Goal: Task Accomplishment & Management: Complete application form

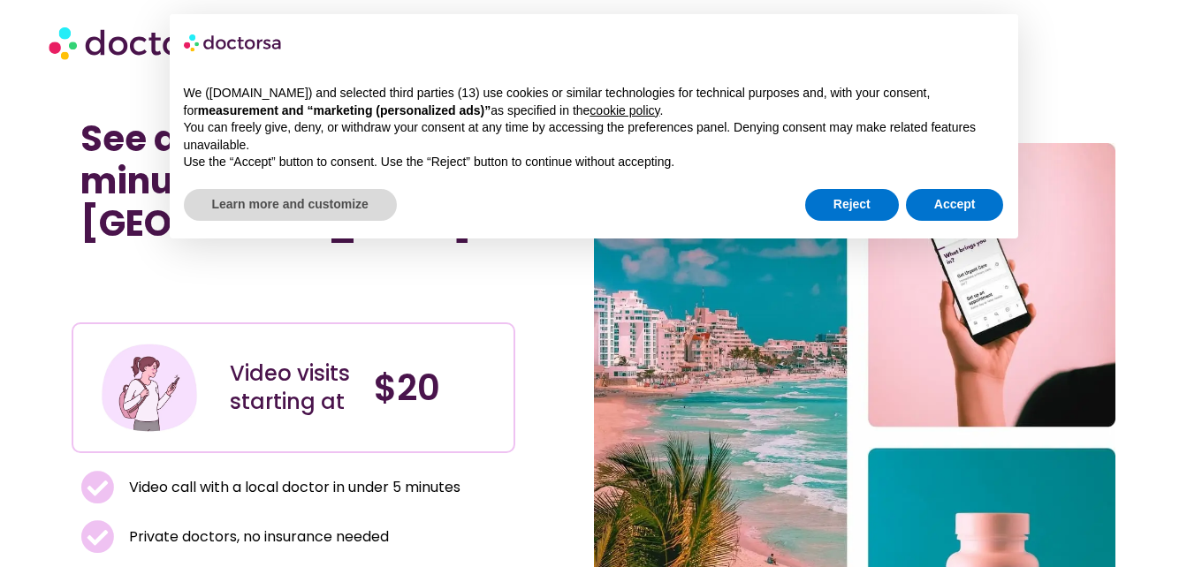
click at [935, 209] on button "Accept" at bounding box center [955, 205] width 98 height 32
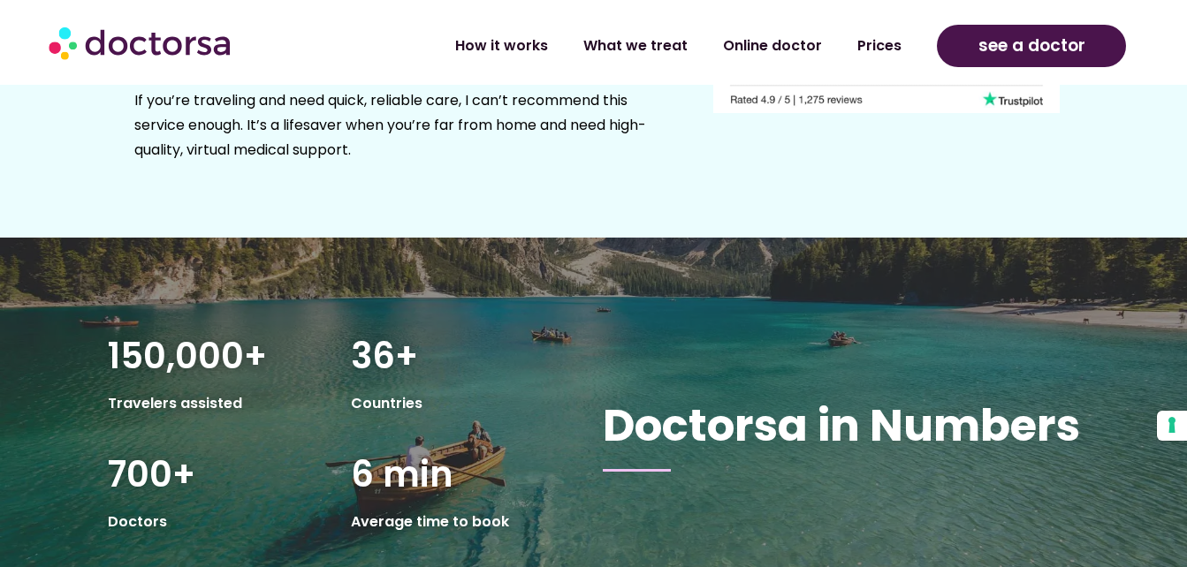
scroll to position [2827, 0]
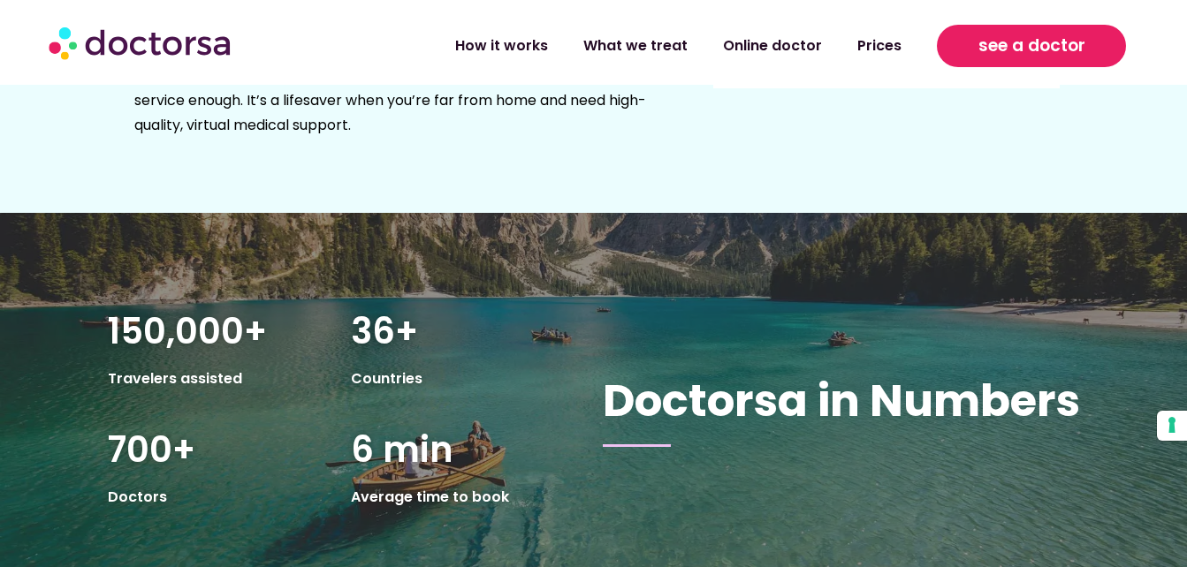
click at [1033, 49] on span "see a doctor" at bounding box center [1031, 46] width 107 height 28
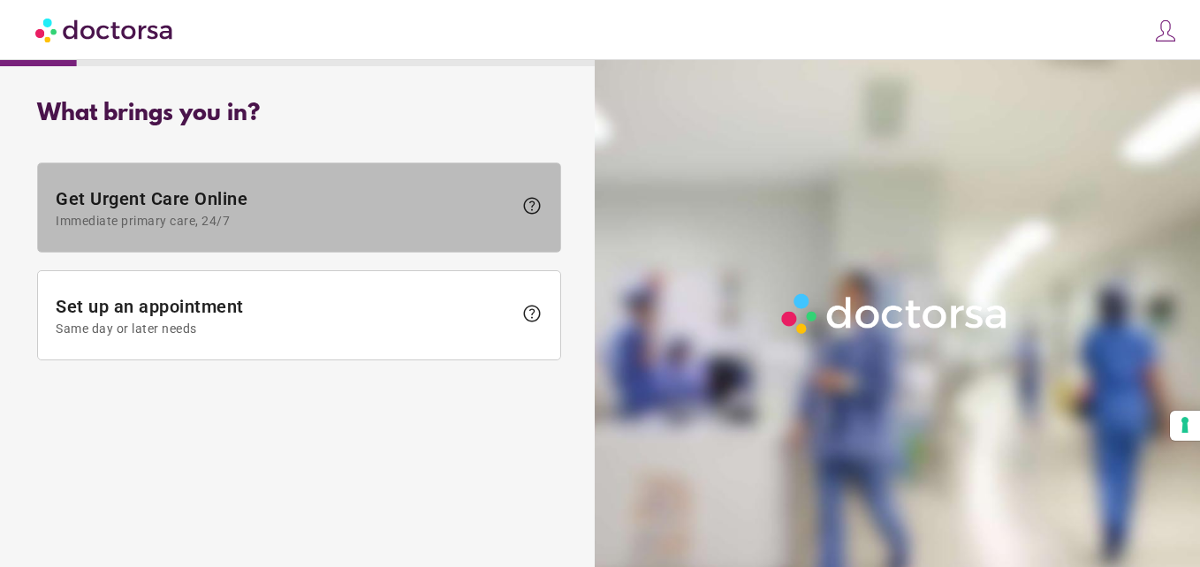
click at [172, 209] on span "Get Urgent Care Online Immediate primary care, 24/7" at bounding box center [284, 208] width 457 height 40
